Goal: Navigation & Orientation: Find specific page/section

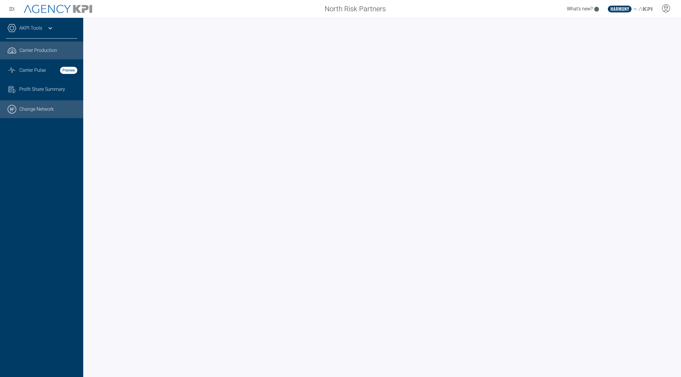
click at [36, 105] on link ".cls-1{fill:none;stroke:#000;stroke-linecap:round;stroke-linejoin:round;stroke-…" at bounding box center [41, 109] width 83 height 18
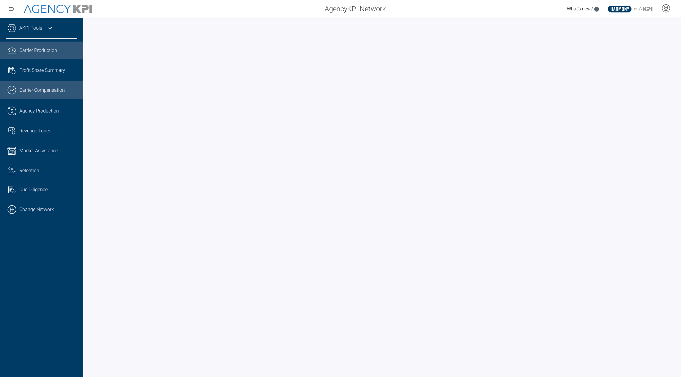
click at [20, 93] on span "Carrier Compensation" at bounding box center [41, 90] width 45 height 7
click at [32, 50] on span "Carrier Production" at bounding box center [38, 50] width 38 height 7
click at [43, 29] on div "AKPI Tools" at bounding box center [41, 31] width 71 height 15
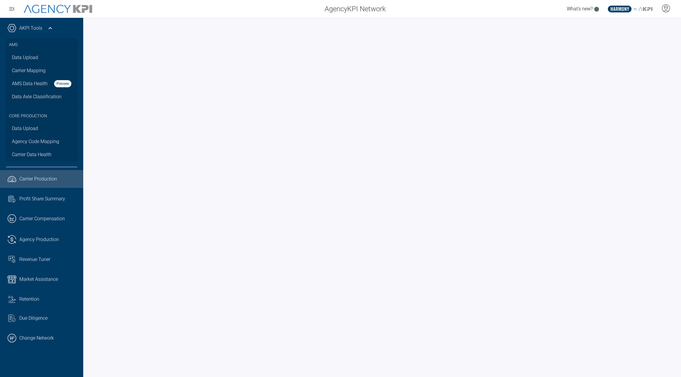
click at [43, 29] on div "AKPI Tools" at bounding box center [41, 31] width 71 height 15
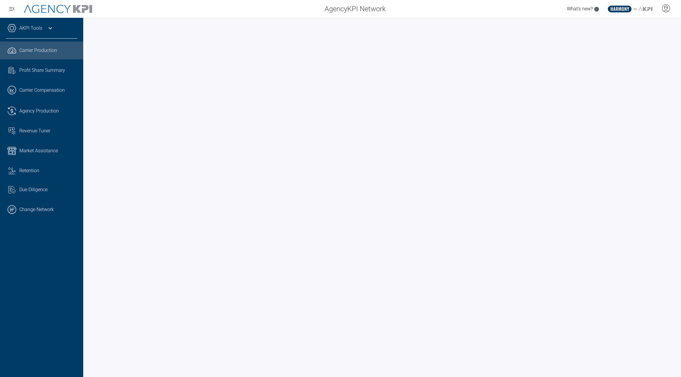
click at [424, 23] on div at bounding box center [382, 198] width 598 height 360
click at [9, 9] on icon "button" at bounding box center [11, 8] width 7 height 7
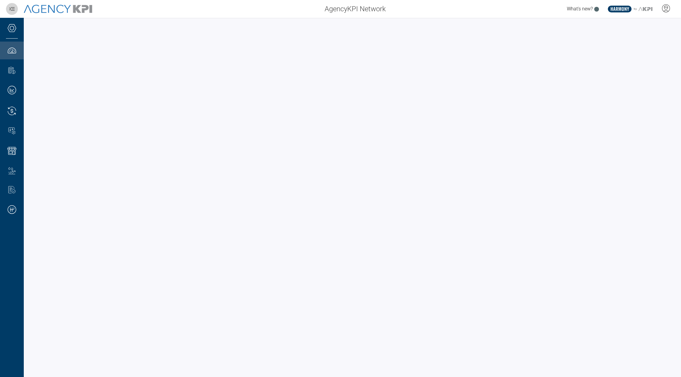
click at [12, 12] on icon "button" at bounding box center [11, 8] width 7 height 7
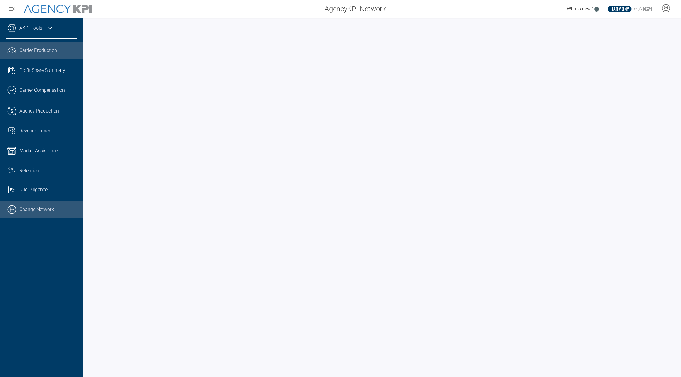
click at [21, 210] on link ".cls-1{fill:none;stroke:#000;stroke-linecap:round;stroke-linejoin:round;stroke-…" at bounding box center [41, 210] width 83 height 18
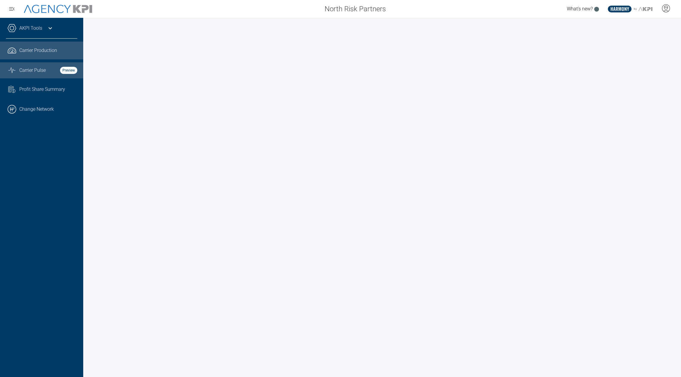
click at [30, 66] on link "Graph Stats Streamline Icon: https://streamlinehq.com Carrier Pulse Preview" at bounding box center [41, 70] width 83 height 16
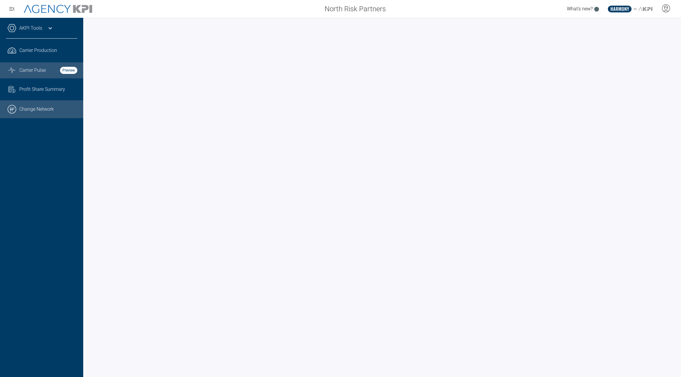
click at [23, 112] on link ".cls-1{fill:none;stroke:#000;stroke-linecap:round;stroke-linejoin:round;stroke-…" at bounding box center [41, 109] width 83 height 18
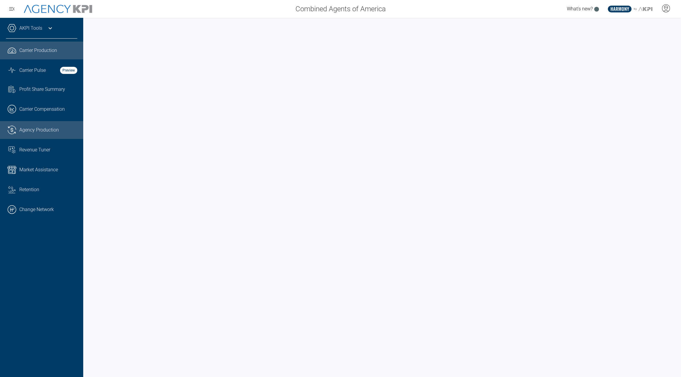
click at [23, 135] on link ".cls-1{fill:none;stroke:#221f20;stroke-linecap:round;stroke-linejoin:round;stro…" at bounding box center [41, 130] width 83 height 18
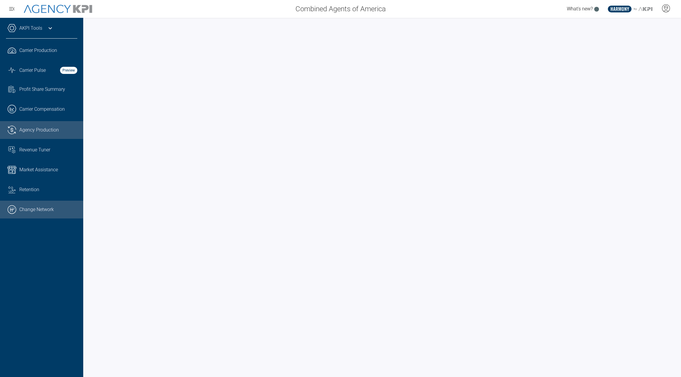
click at [32, 211] on link ".cls-1{fill:none;stroke:#000;stroke-linecap:round;stroke-linejoin:round;stroke-…" at bounding box center [41, 210] width 83 height 18
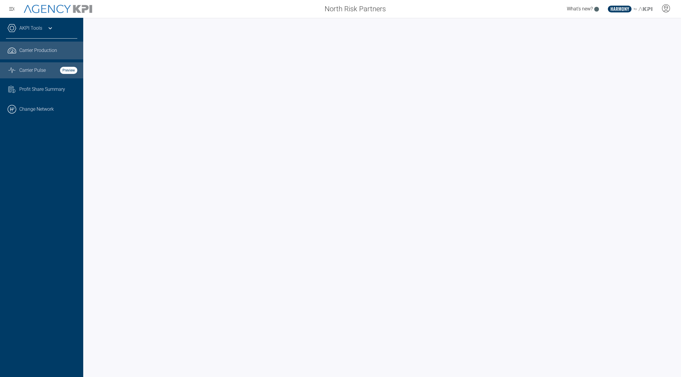
click at [34, 77] on link "Graph Stats Streamline Icon: [URL][DOMAIN_NAME] Carrier Pulse Preview" at bounding box center [41, 70] width 83 height 16
click at [20, 28] on link "AKPI Tools" at bounding box center [30, 28] width 23 height 7
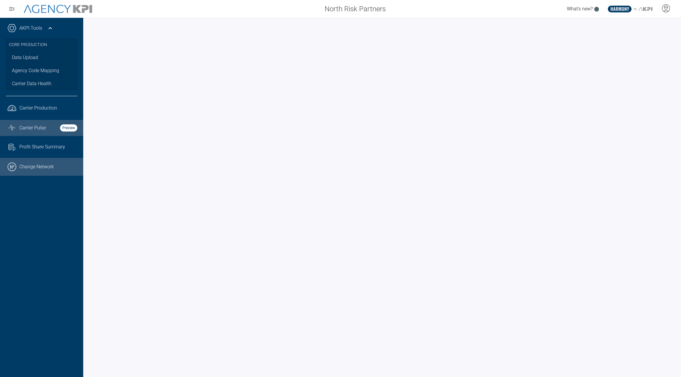
click at [42, 165] on link ".cls-1{fill:none;stroke:#000;stroke-linecap:round;stroke-linejoin:round;stroke-…" at bounding box center [41, 167] width 83 height 18
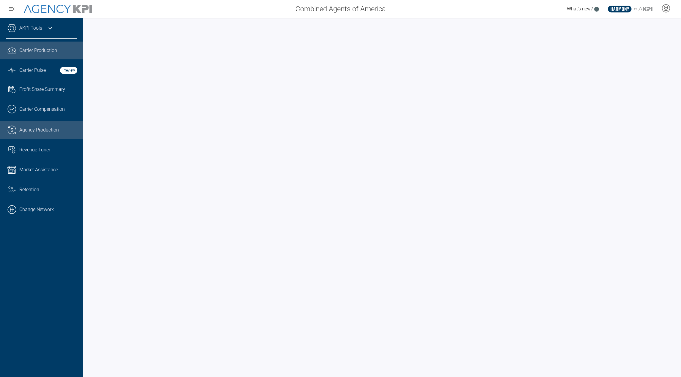
click at [37, 135] on link ".cls-1{fill:none;stroke:#221f20;stroke-linecap:round;stroke-linejoin:round;stro…" at bounding box center [41, 130] width 83 height 18
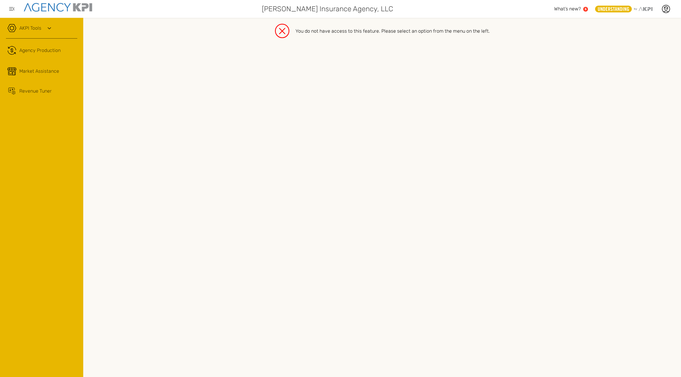
click at [49, 29] on icon at bounding box center [49, 28] width 7 height 7
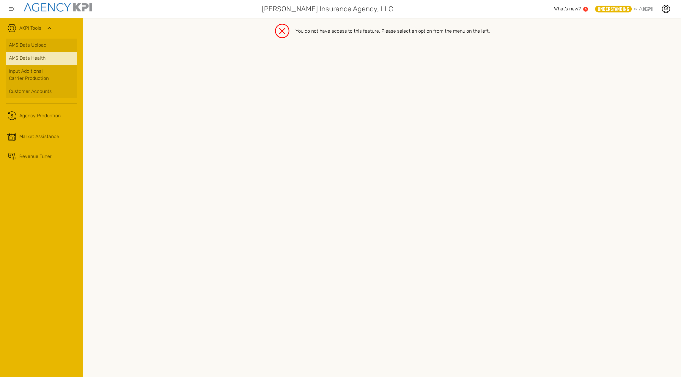
click at [32, 55] on span "AMS Data Health" at bounding box center [27, 58] width 37 height 7
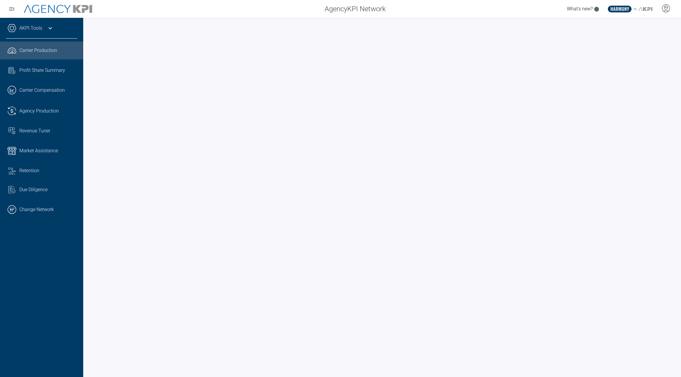
click at [32, 54] on span "Carrier Production" at bounding box center [38, 50] width 38 height 7
click at [44, 201] on link ".cls-1{fill:none;stroke:#000;stroke-linecap:round;stroke-linejoin:round;stroke-…" at bounding box center [41, 210] width 83 height 18
click at [52, 28] on icon at bounding box center [50, 28] width 7 height 7
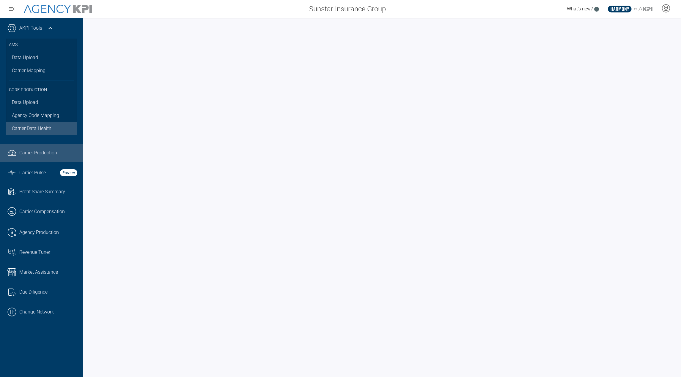
click at [39, 127] on span "Carrier Data Health" at bounding box center [32, 128] width 40 height 7
click at [41, 230] on span "Agency Production" at bounding box center [39, 232] width 40 height 7
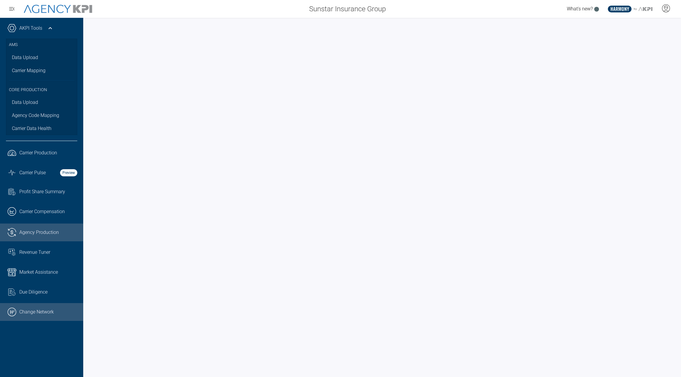
click at [37, 313] on link ".cls-1{fill:none;stroke:#000;stroke-linecap:round;stroke-linejoin:round;stroke-…" at bounding box center [41, 312] width 83 height 18
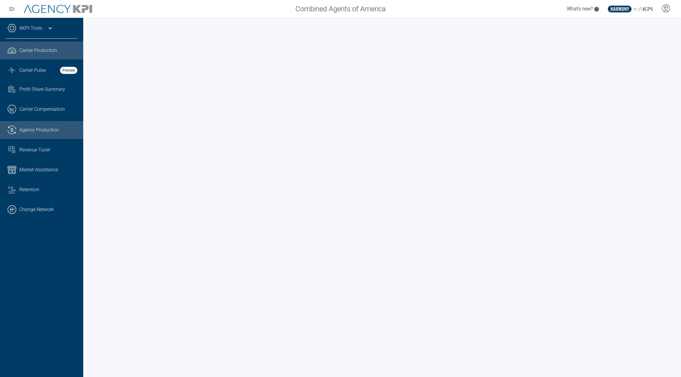
click at [33, 133] on span "Agency Production" at bounding box center [39, 130] width 40 height 7
